Goal: Transaction & Acquisition: Obtain resource

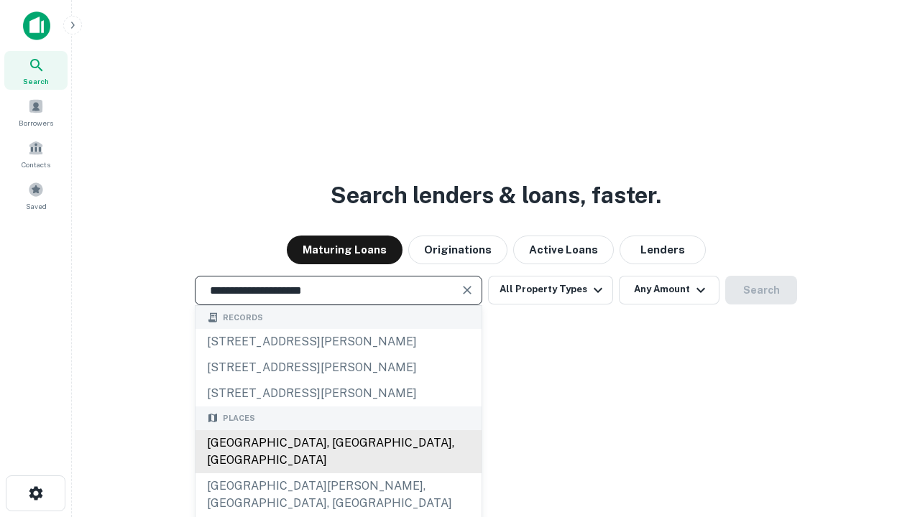
click at [338, 474] on div "Santa Monica, CA, USA" at bounding box center [338, 452] width 286 height 43
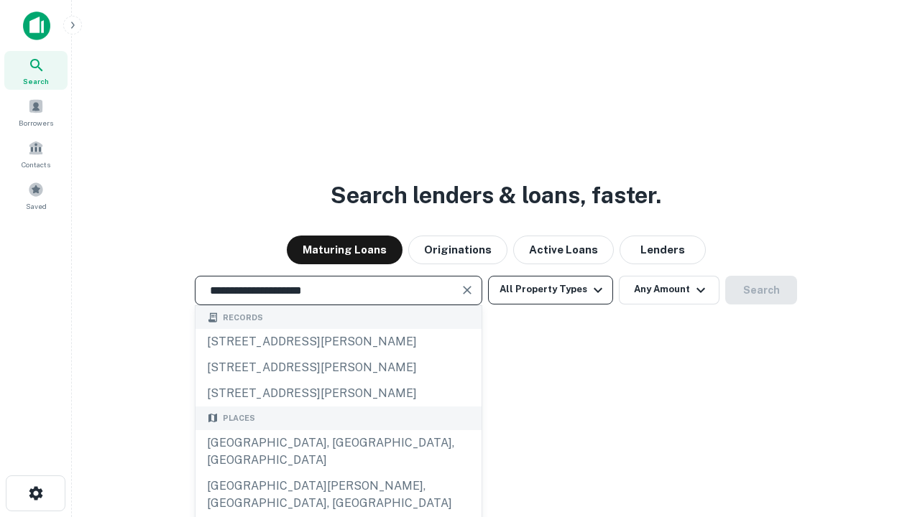
click at [551, 290] on button "All Property Types" at bounding box center [550, 290] width 125 height 29
type input "**********"
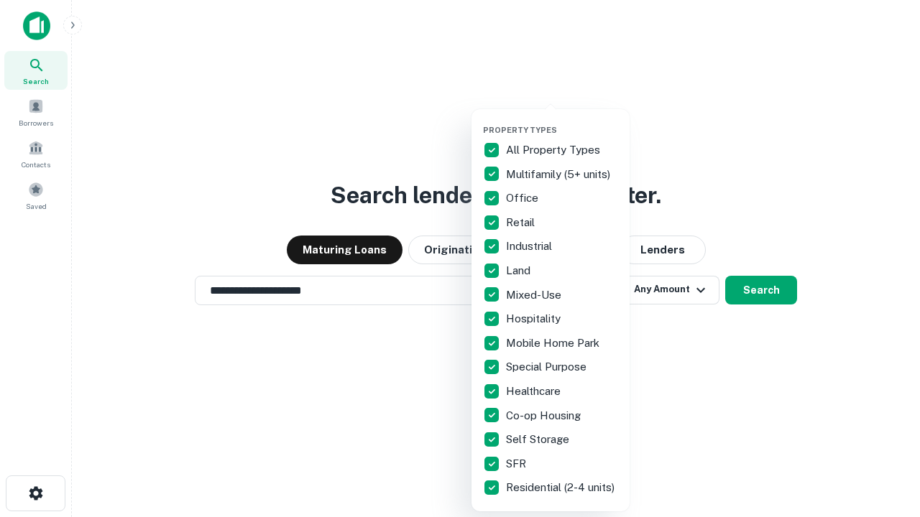
click at [562, 121] on button "button" at bounding box center [562, 121] width 158 height 1
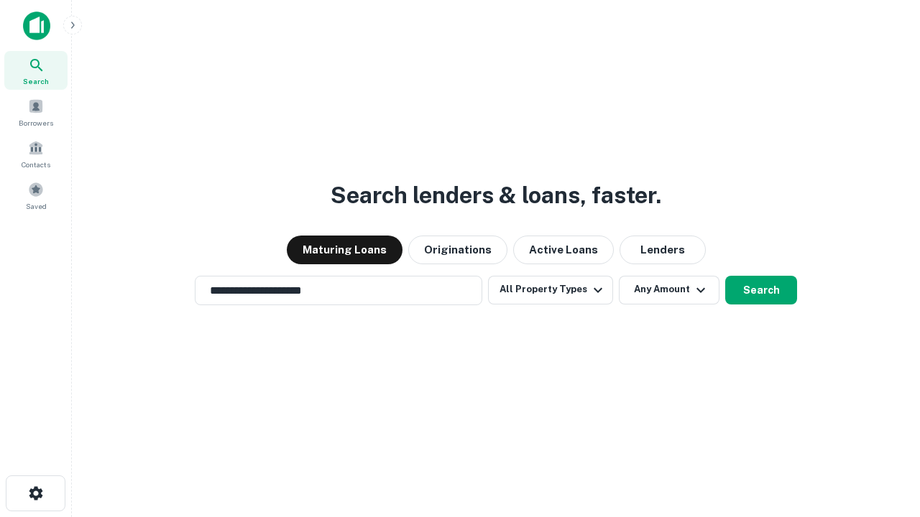
scroll to position [9, 173]
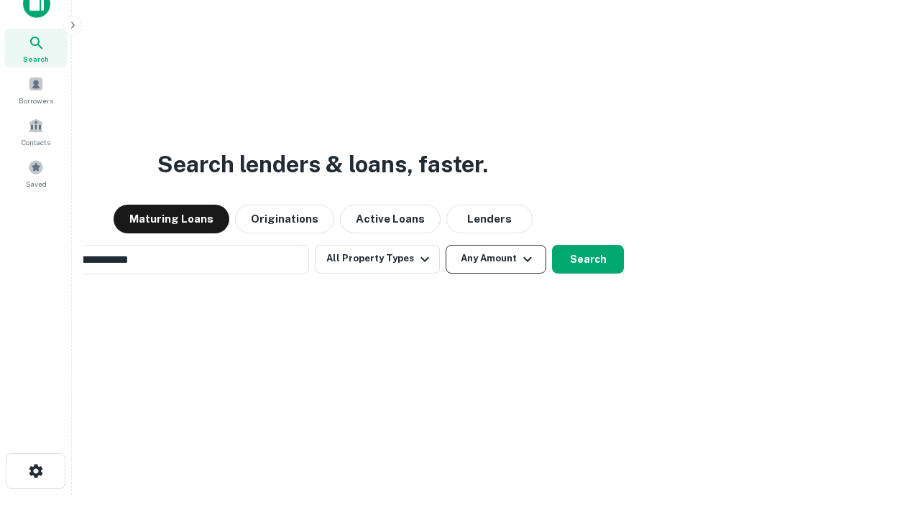
click at [446, 245] on button "Any Amount" at bounding box center [496, 259] width 101 height 29
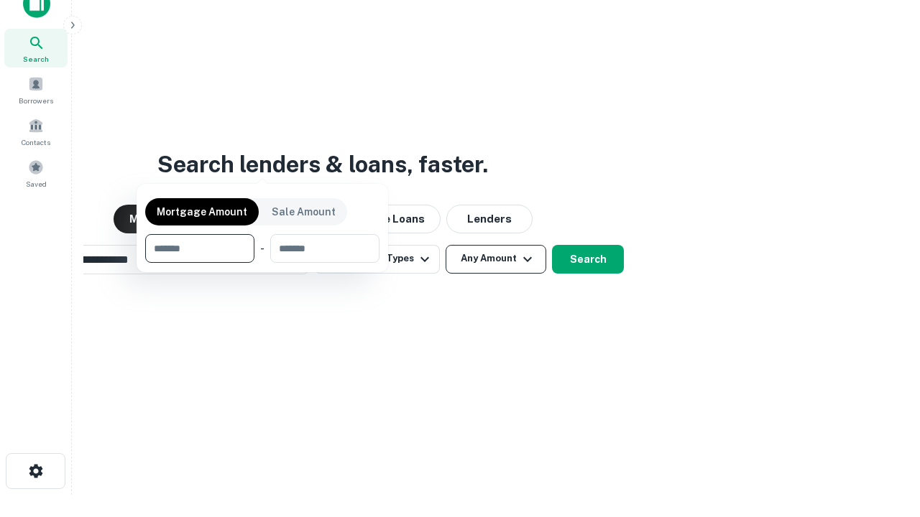
scroll to position [23, 0]
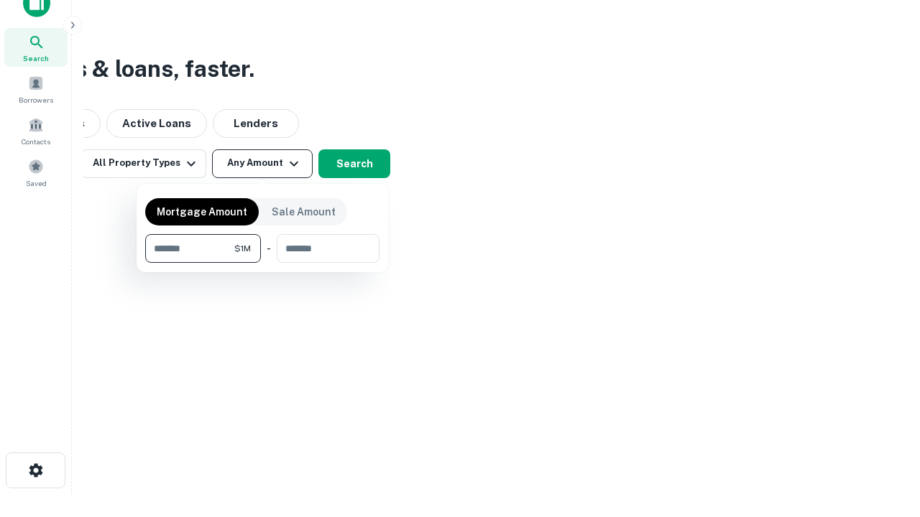
type input "*******"
click at [262, 263] on button "button" at bounding box center [262, 263] width 234 height 1
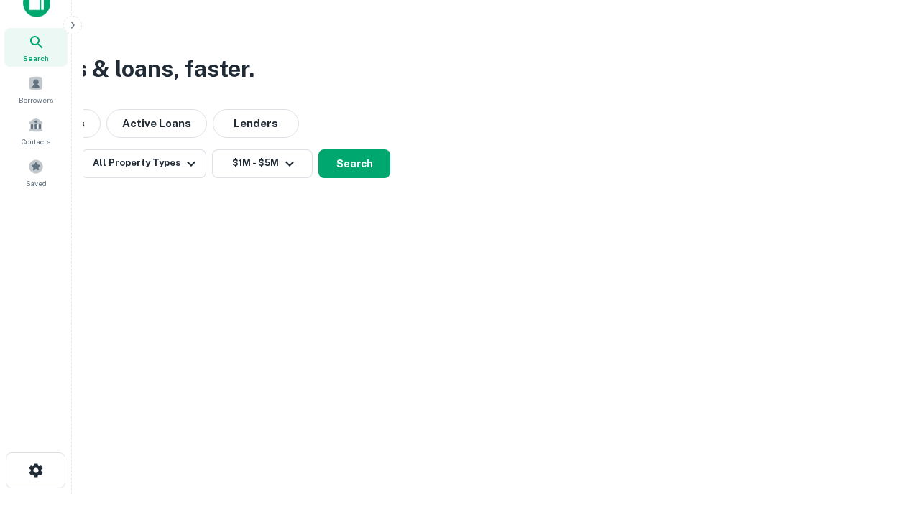
scroll to position [9, 265]
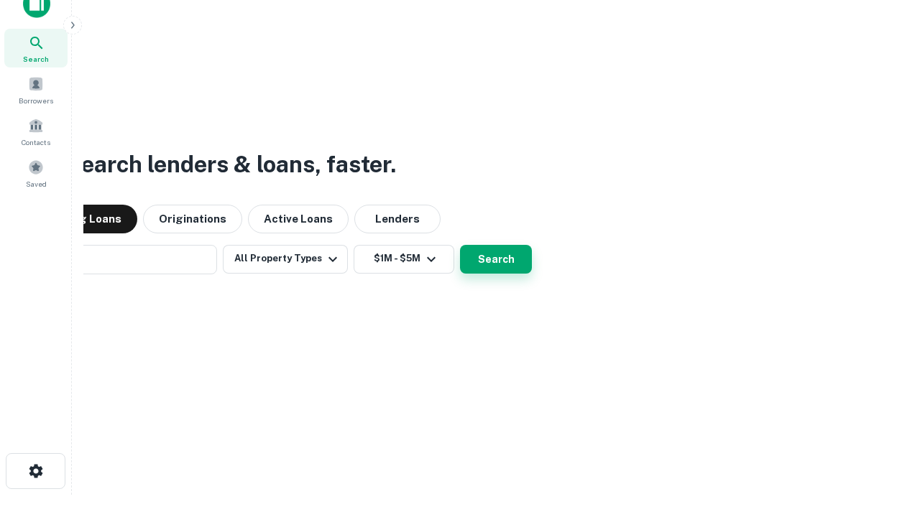
click at [460, 245] on button "Search" at bounding box center [496, 259] width 72 height 29
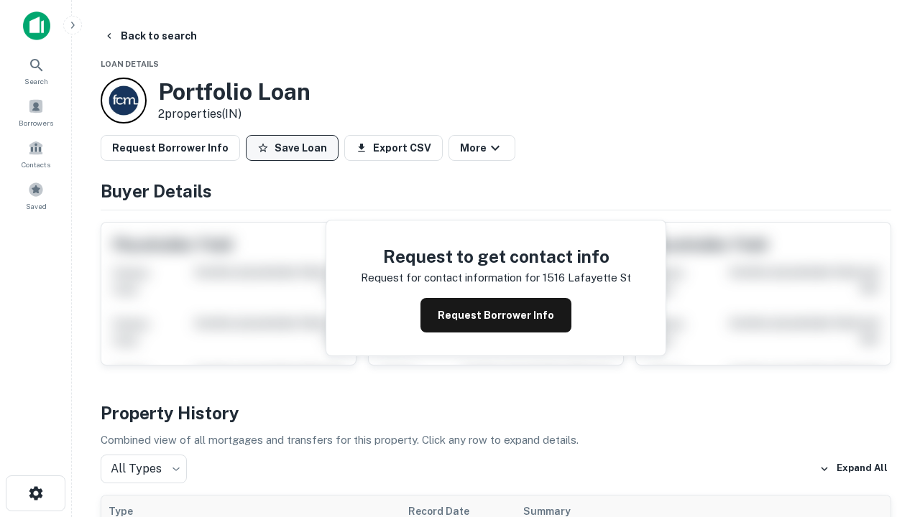
click at [292, 148] on button "Save Loan" at bounding box center [292, 148] width 93 height 26
click at [295, 148] on button "Loan Saved" at bounding box center [295, 148] width 99 height 26
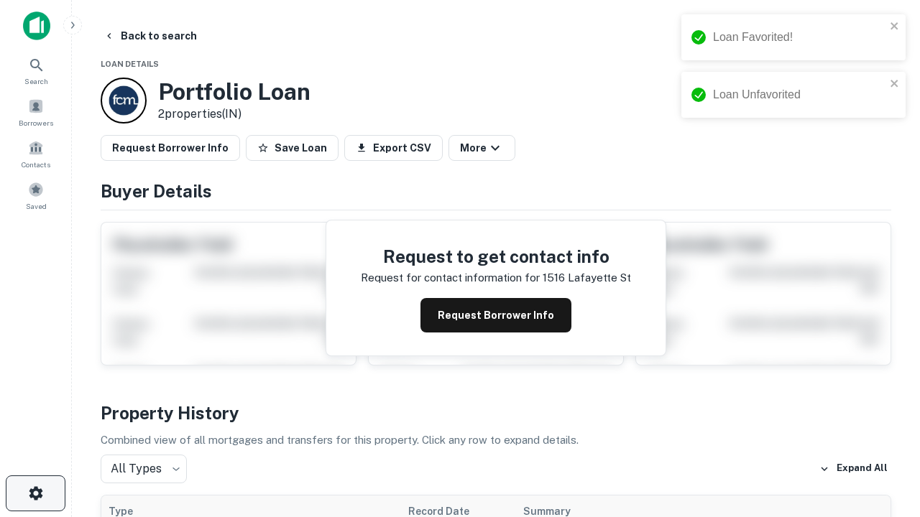
click at [35, 494] on icon "button" at bounding box center [35, 493] width 17 height 17
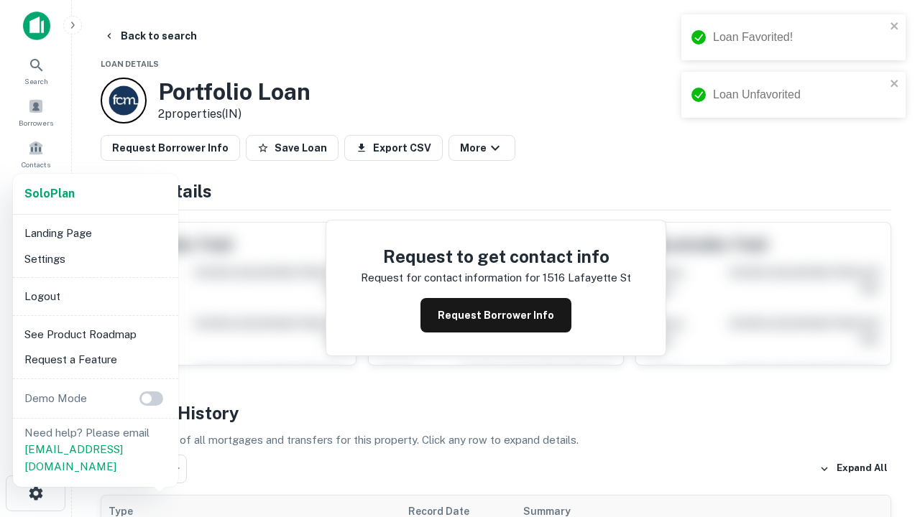
click at [95, 296] on li "Logout" at bounding box center [96, 297] width 154 height 26
